Goal: Task Accomplishment & Management: Complete application form

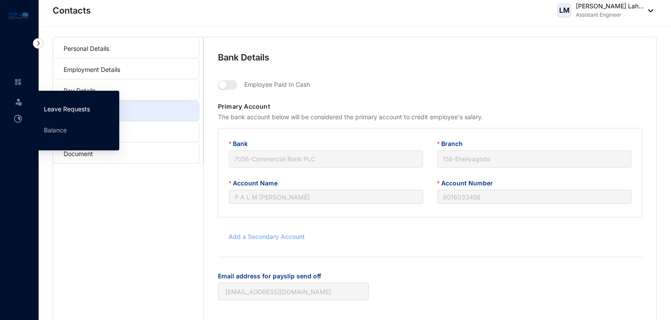
click at [70, 109] on link "Leave Requests" at bounding box center [67, 108] width 46 height 7
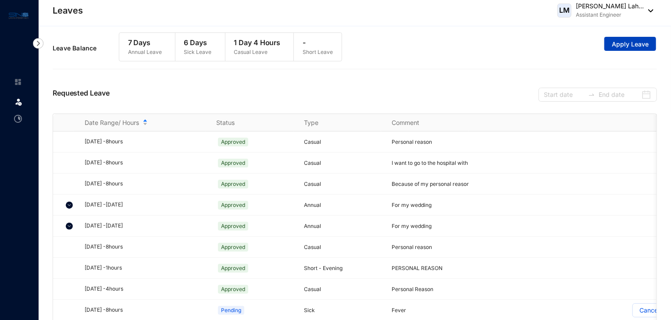
click at [626, 47] on span "Apply Leave" at bounding box center [630, 44] width 37 height 9
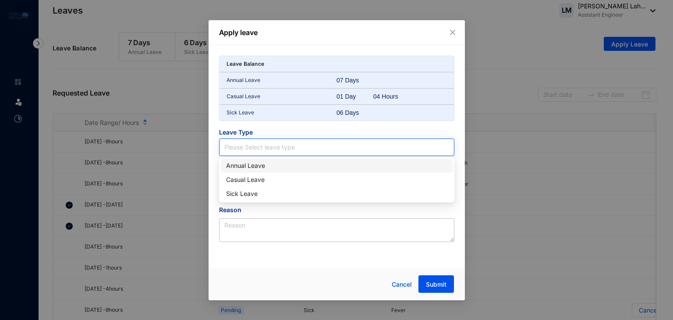
click at [332, 147] on input "search" at bounding box center [336, 147] width 225 height 17
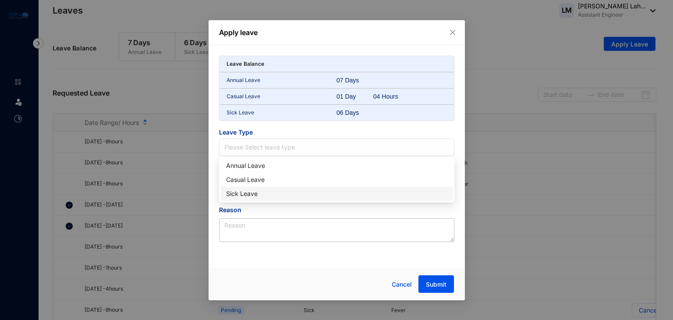
click at [253, 194] on div "Sick Leave" at bounding box center [336, 194] width 221 height 10
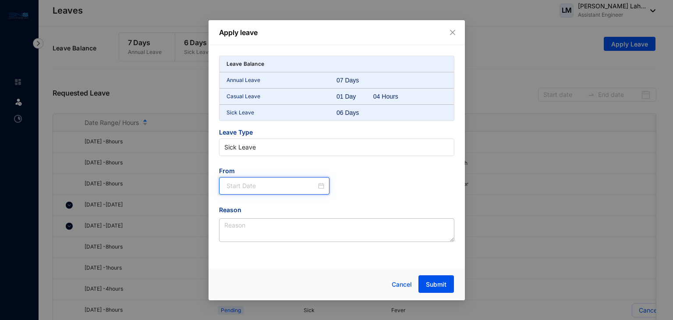
click at [245, 186] on input at bounding box center [272, 186] width 90 height 10
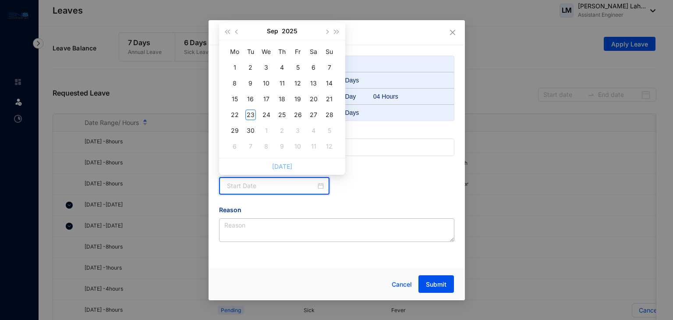
click at [285, 167] on link "[DATE]" at bounding box center [282, 166] width 20 height 7
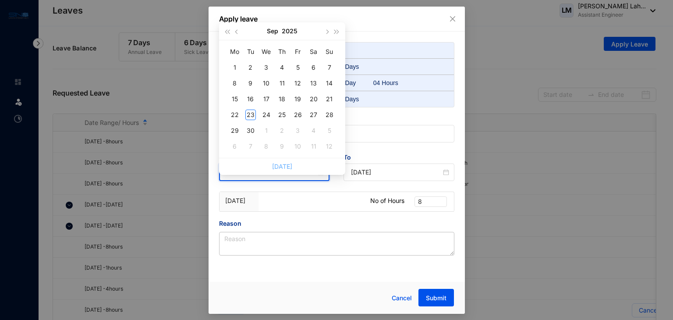
type input "[DATE]"
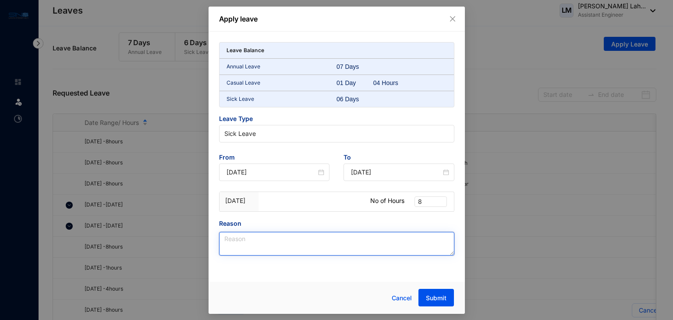
click at [267, 241] on textarea "Reason" at bounding box center [336, 244] width 235 height 24
type textarea "[MEDICAL_DATA]"
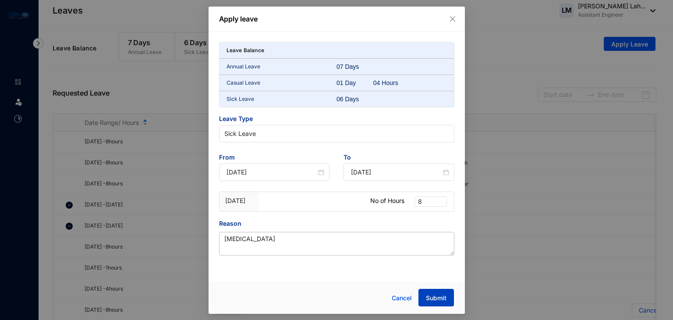
click at [438, 297] on span "Submit" at bounding box center [436, 298] width 21 height 9
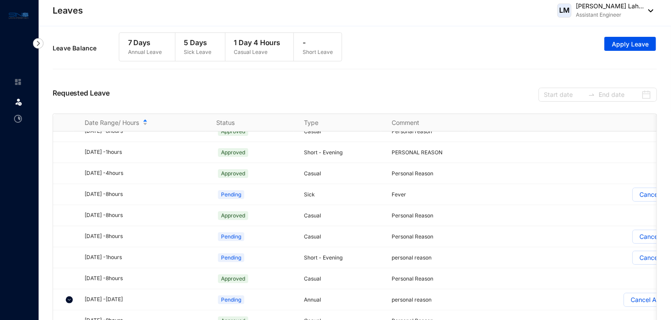
scroll to position [149, 0]
